Goal: Information Seeking & Learning: Compare options

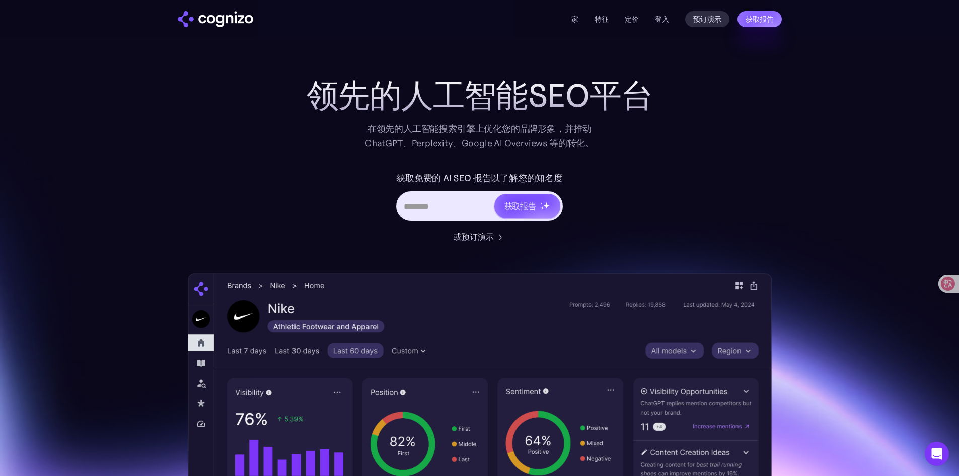
click at [433, 208] on input "英雄 URL 输入表单" at bounding box center [446, 205] width 96 height 19
type input "**********"
click at [535, 198] on div "获取报告" at bounding box center [527, 206] width 66 height 24
type input "**********"
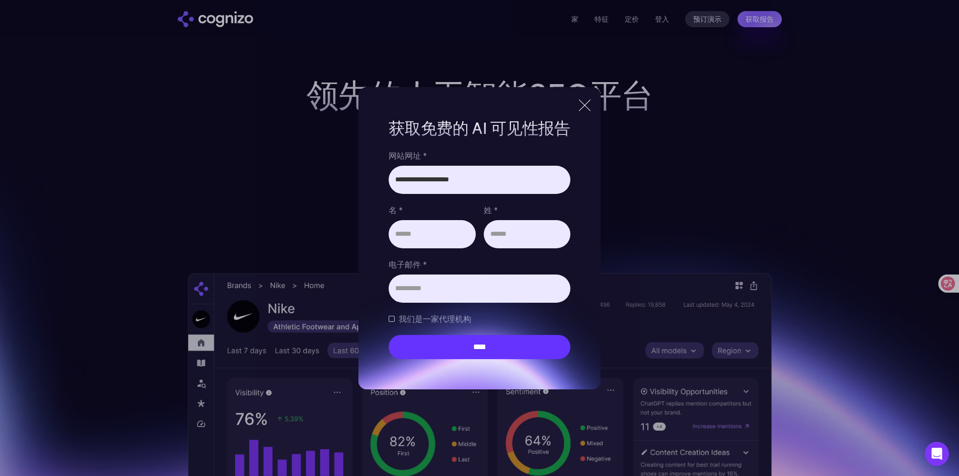
click at [591, 106] on div at bounding box center [585, 105] width 12 height 12
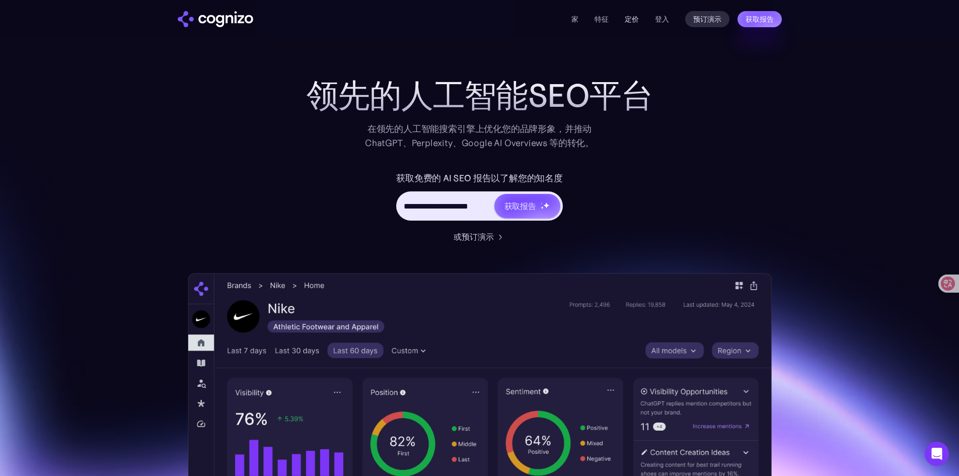
click at [631, 16] on font "定价" at bounding box center [632, 19] width 14 height 9
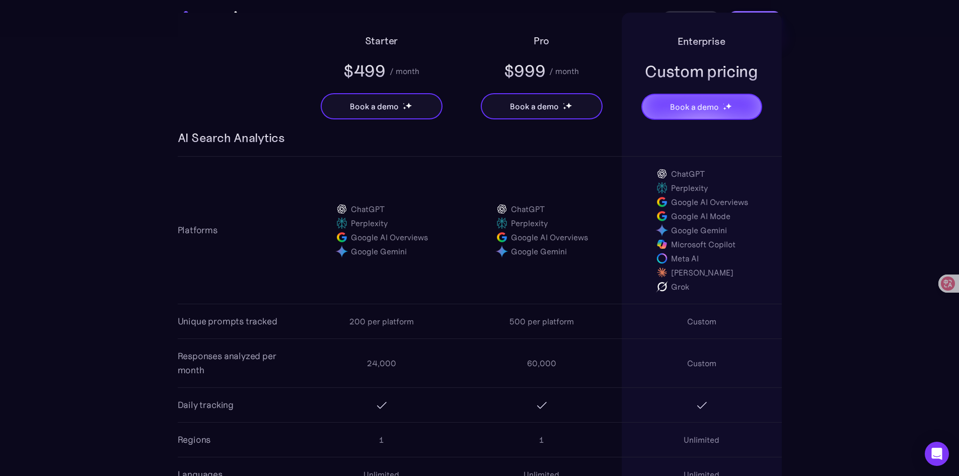
scroll to position [744, 0]
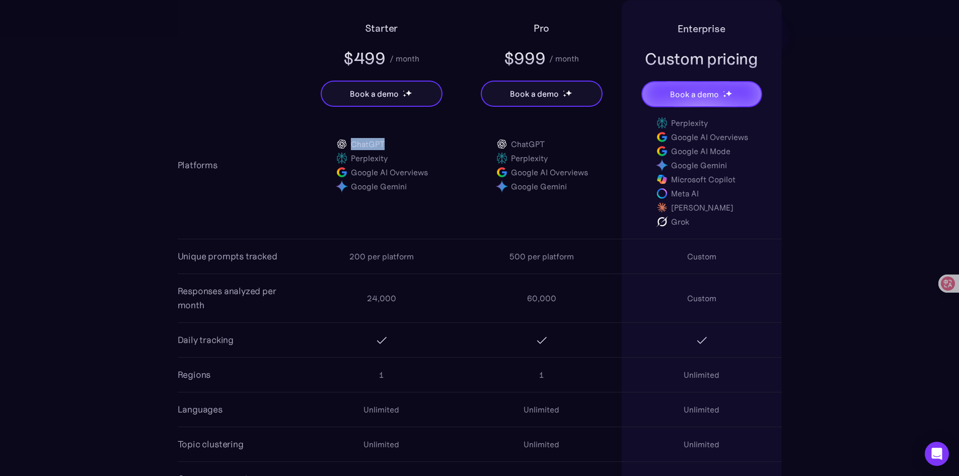
drag, startPoint x: 393, startPoint y: 147, endPoint x: 352, endPoint y: 147, distance: 40.8
click at [352, 147] on div "ChatGPT" at bounding box center [381, 144] width 93 height 14
copy div "ChatGPT"
drag, startPoint x: 393, startPoint y: 158, endPoint x: 352, endPoint y: 161, distance: 40.9
click at [352, 161] on div "Perplexity" at bounding box center [381, 158] width 93 height 14
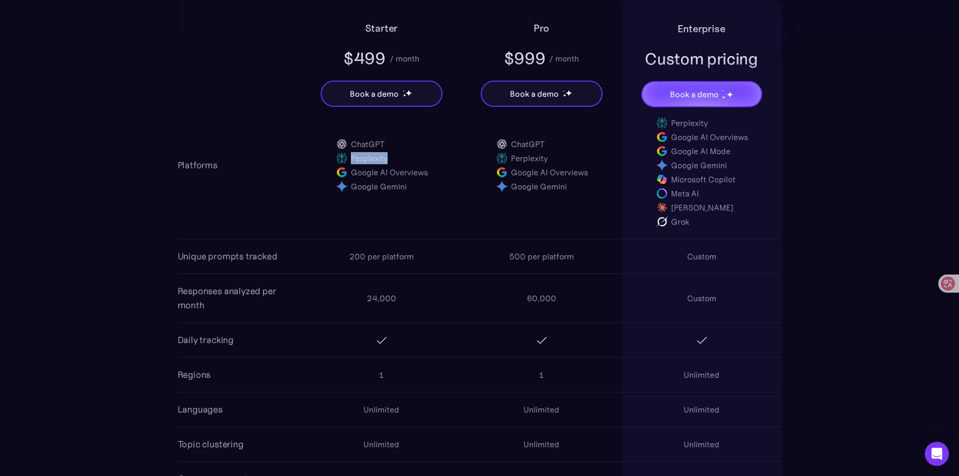
copy div "Perplexity"
drag, startPoint x: 414, startPoint y: 176, endPoint x: 350, endPoint y: 175, distance: 64.0
click at [350, 175] on div "ChatGPT Perplexity Google AI Overviews Google Gemini" at bounding box center [382, 165] width 160 height 77
copy div "Google AI Overviews"
drag, startPoint x: 414, startPoint y: 187, endPoint x: 353, endPoint y: 186, distance: 60.9
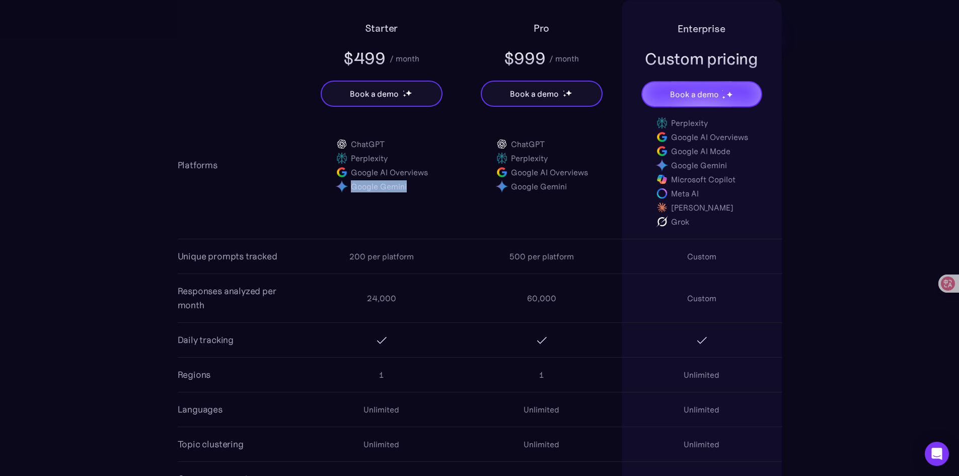
click at [353, 186] on div "Google Gemini" at bounding box center [381, 186] width 93 height 14
copy div "Google Gemini"
